Goal: Task Accomplishment & Management: Manage account settings

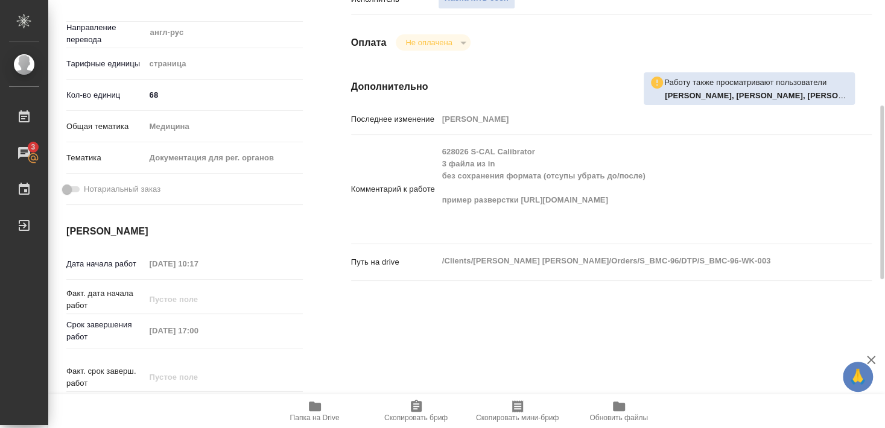
scroll to position [196, 0]
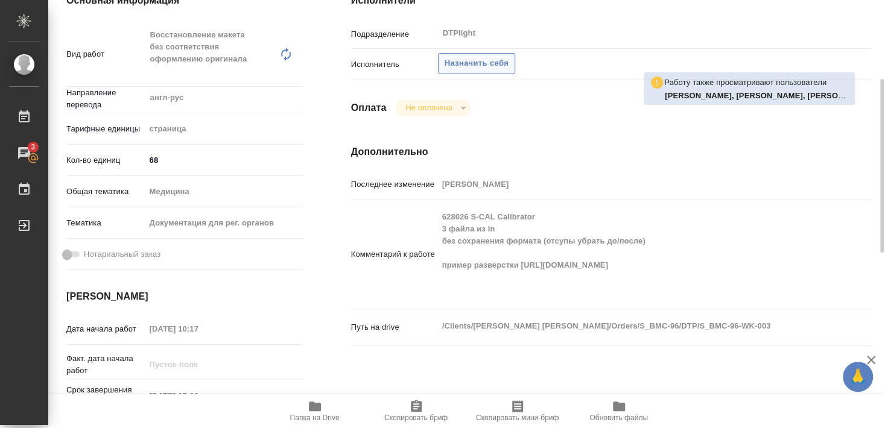
click at [477, 57] on span "Назначить себя" at bounding box center [477, 64] width 64 height 14
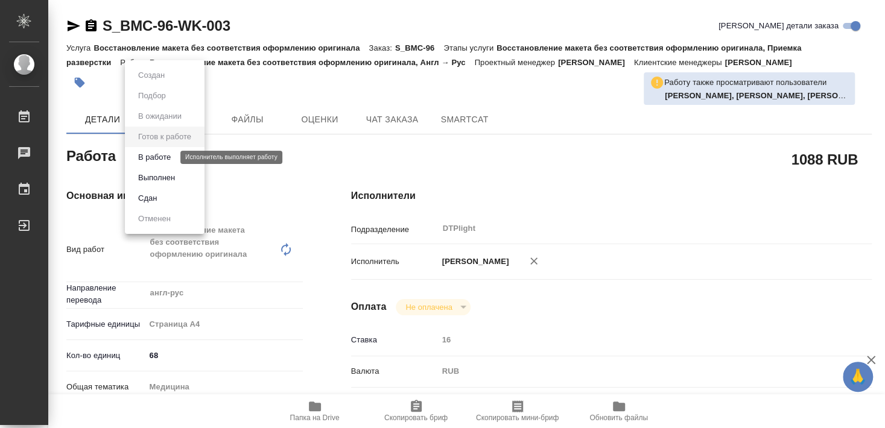
click at [158, 159] on button "В работе" at bounding box center [155, 157] width 40 height 13
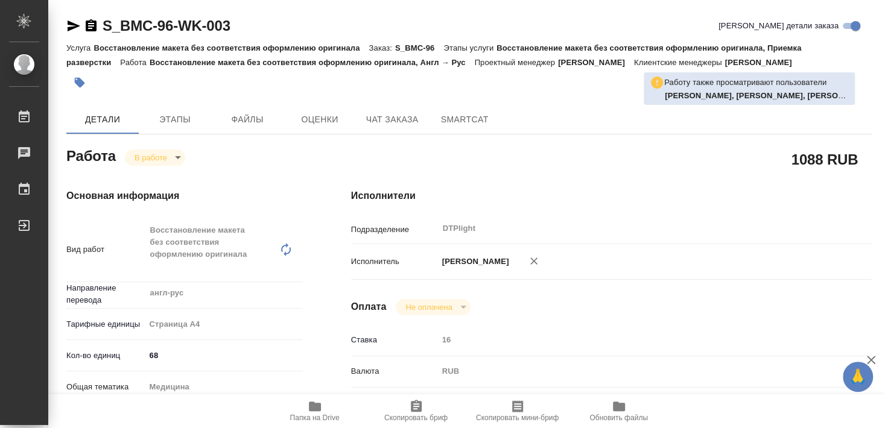
type textarea "x"
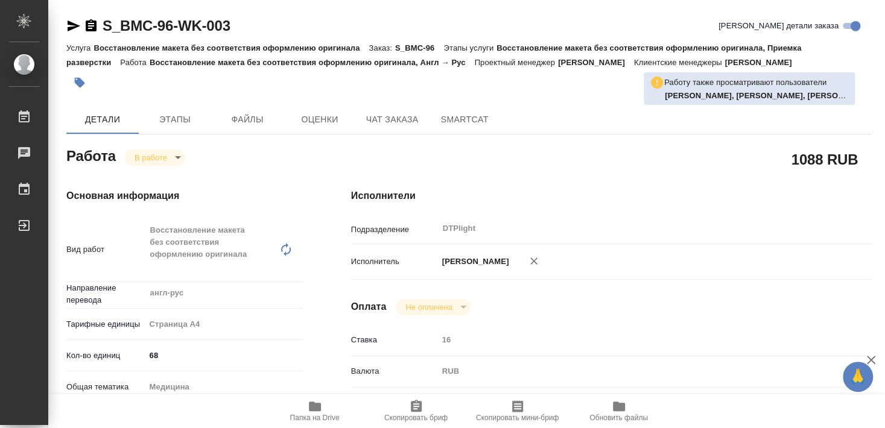
type textarea "x"
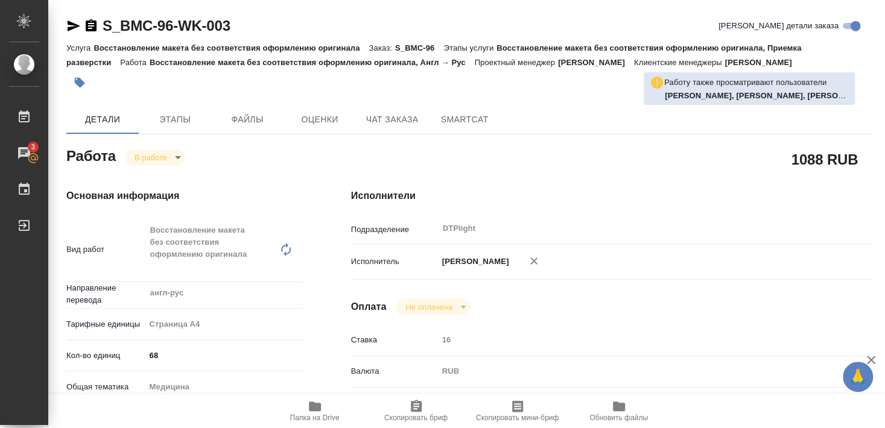
type textarea "x"
